Goal: Navigation & Orientation: Find specific page/section

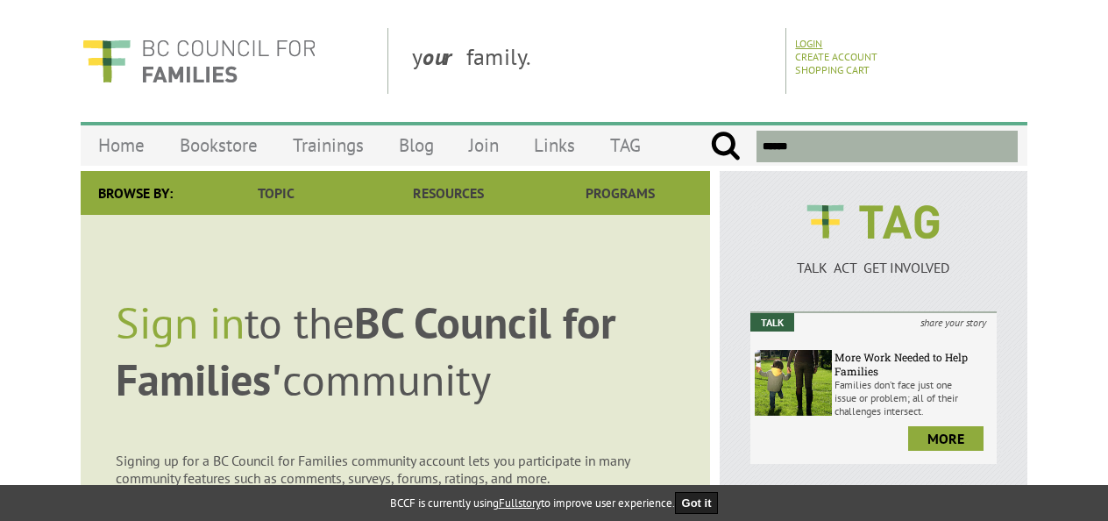
type input "*******"
click at [817, 44] on link "Login" at bounding box center [808, 43] width 27 height 13
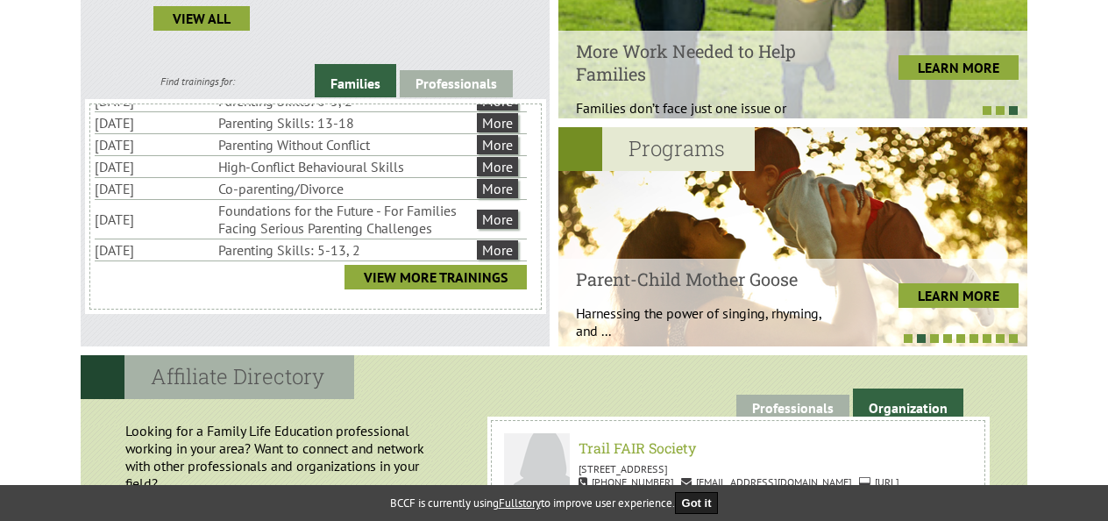
scroll to position [643, 0]
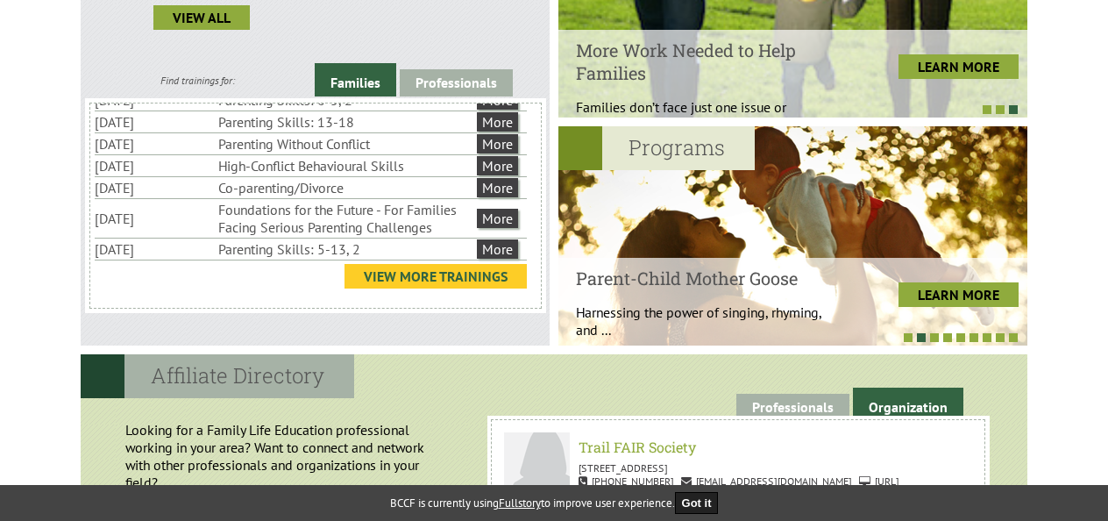
click at [449, 266] on link "View More Trainings" at bounding box center [435, 276] width 182 height 25
click at [425, 270] on link "View More Trainings" at bounding box center [435, 276] width 182 height 25
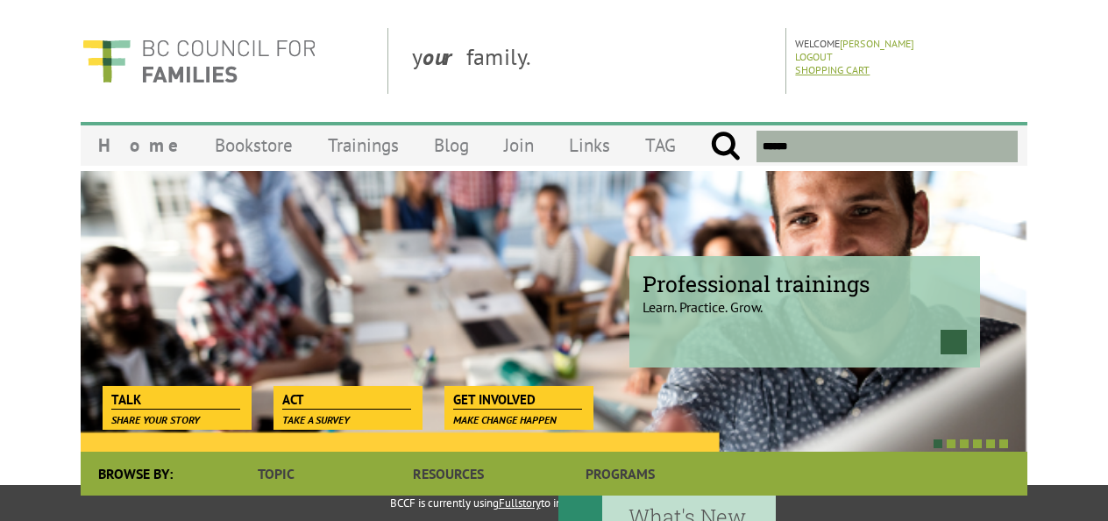
click at [827, 67] on link "Shopping Cart" at bounding box center [832, 69] width 75 height 13
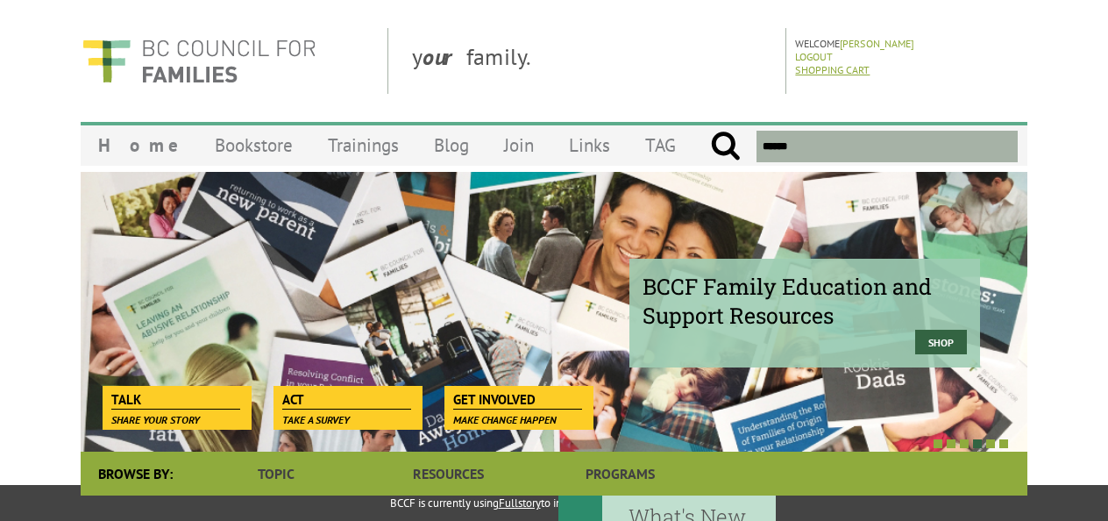
click at [815, 74] on link "Shopping Cart" at bounding box center [832, 69] width 75 height 13
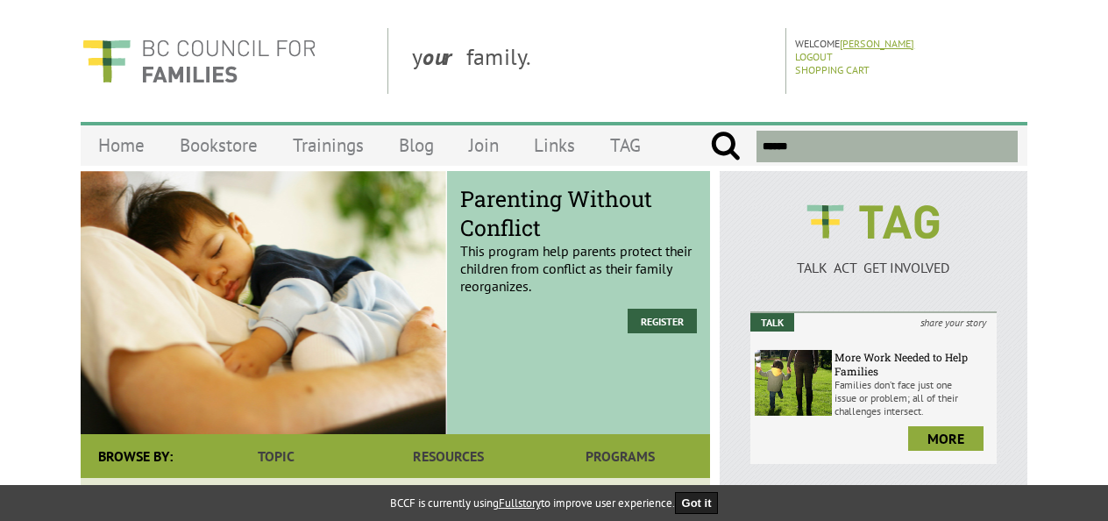
click at [870, 40] on link "[PERSON_NAME]" at bounding box center [877, 43] width 75 height 13
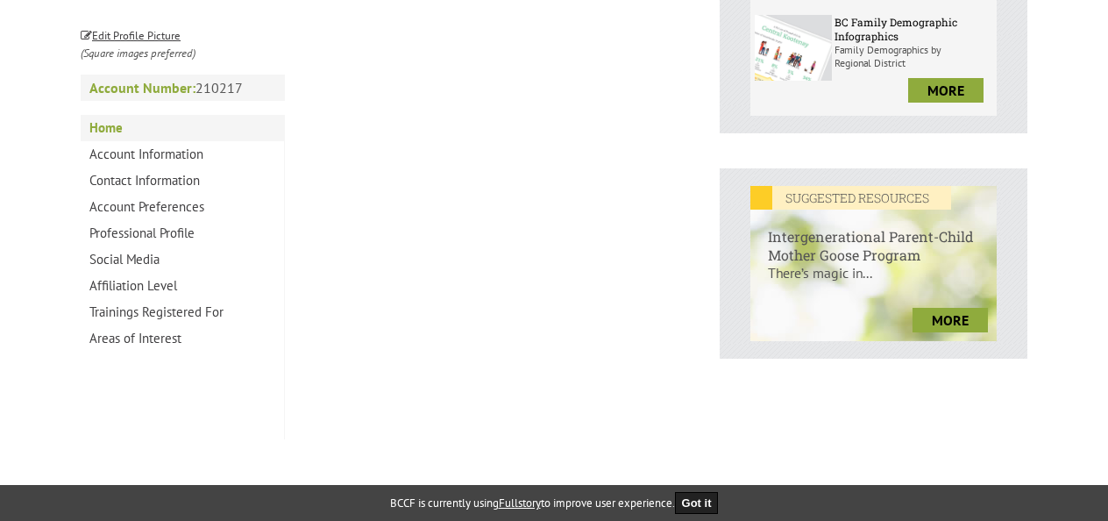
scroll to position [593, 0]
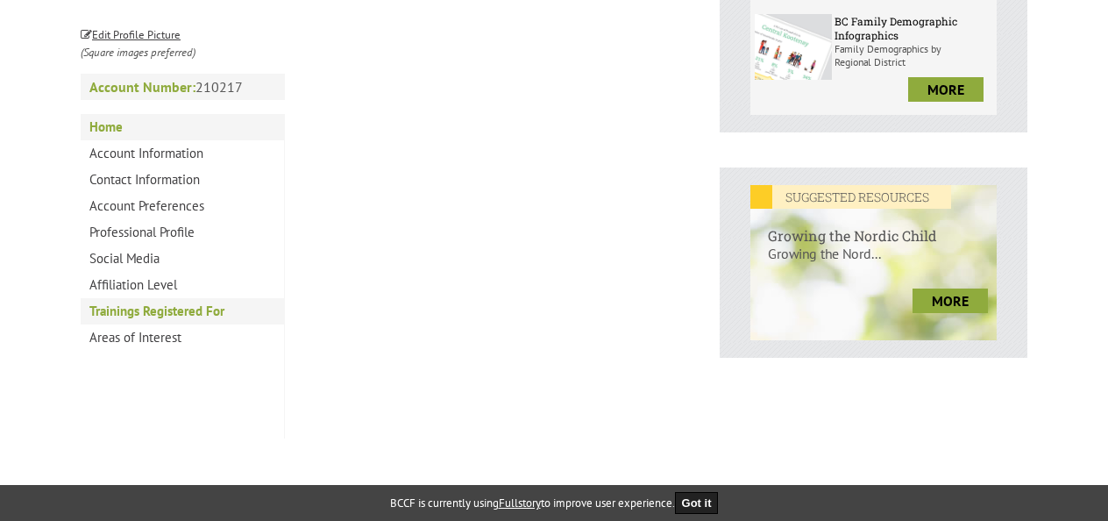
click at [210, 308] on link "Trainings Registered For" at bounding box center [182, 311] width 203 height 26
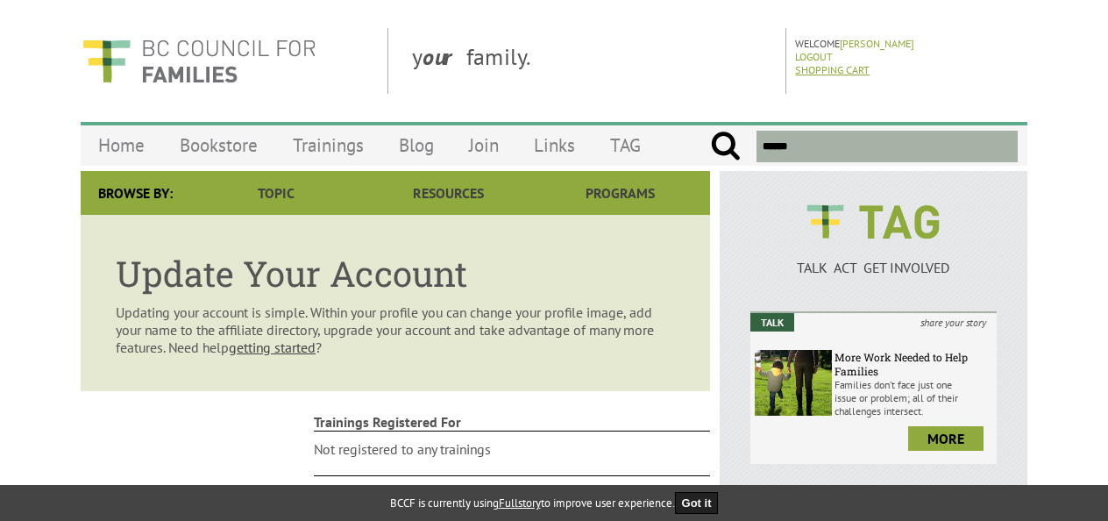
click at [815, 72] on link "Shopping Cart" at bounding box center [832, 69] width 75 height 13
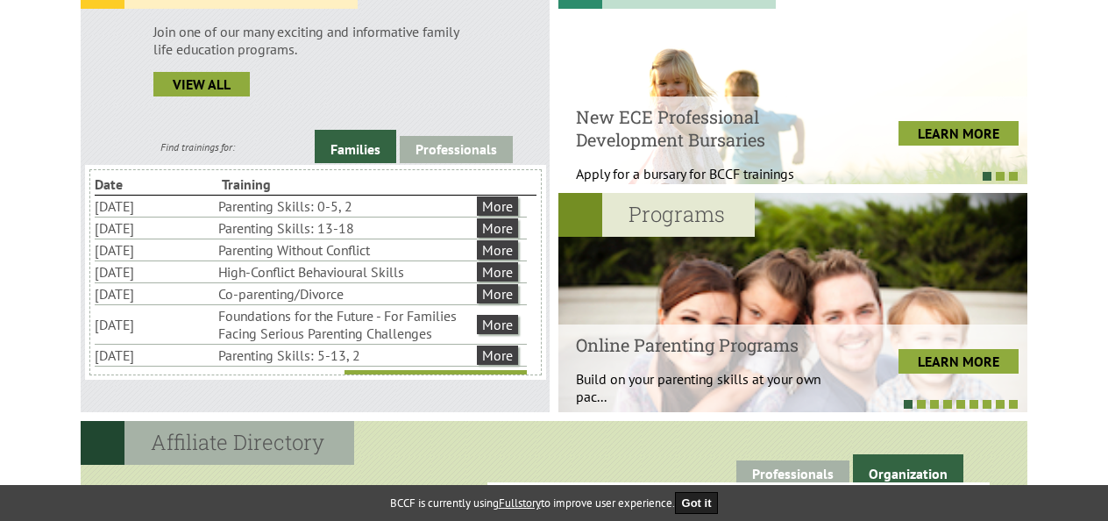
scroll to position [529, 0]
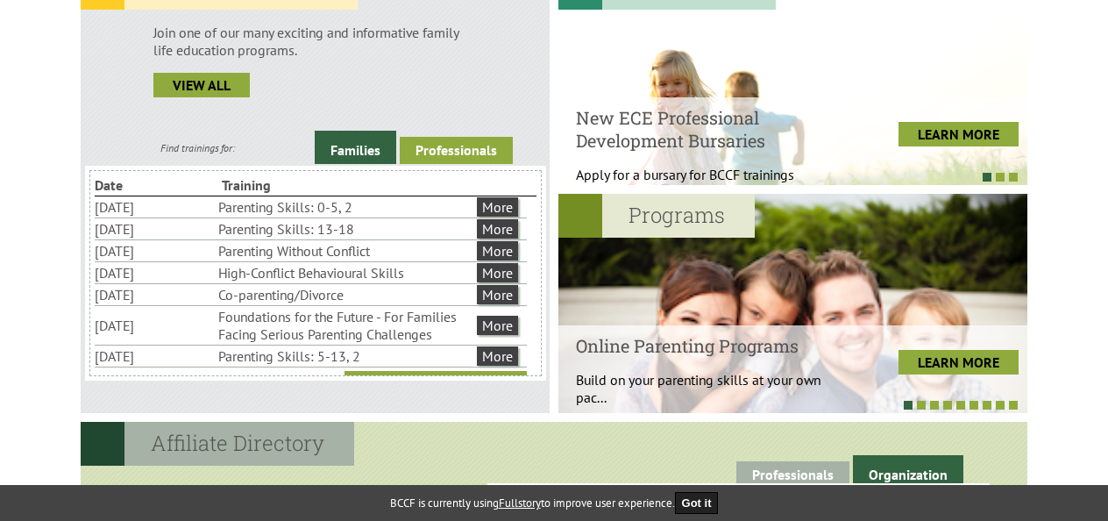
click at [456, 153] on link "Professionals" at bounding box center [456, 150] width 113 height 27
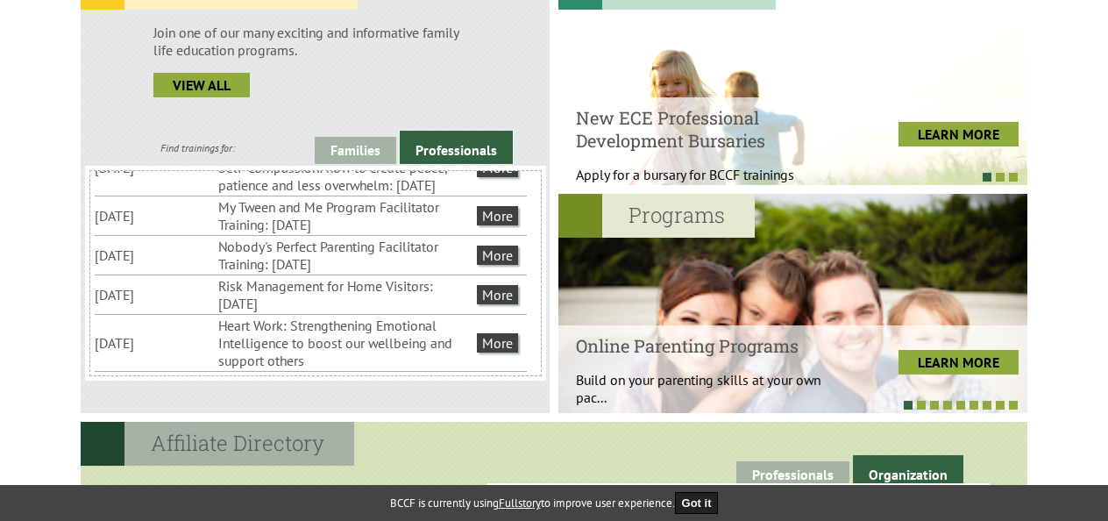
scroll to position [298, 0]
click at [491, 225] on link "More" at bounding box center [497, 215] width 41 height 19
